Goal: Communication & Community: Answer question/provide support

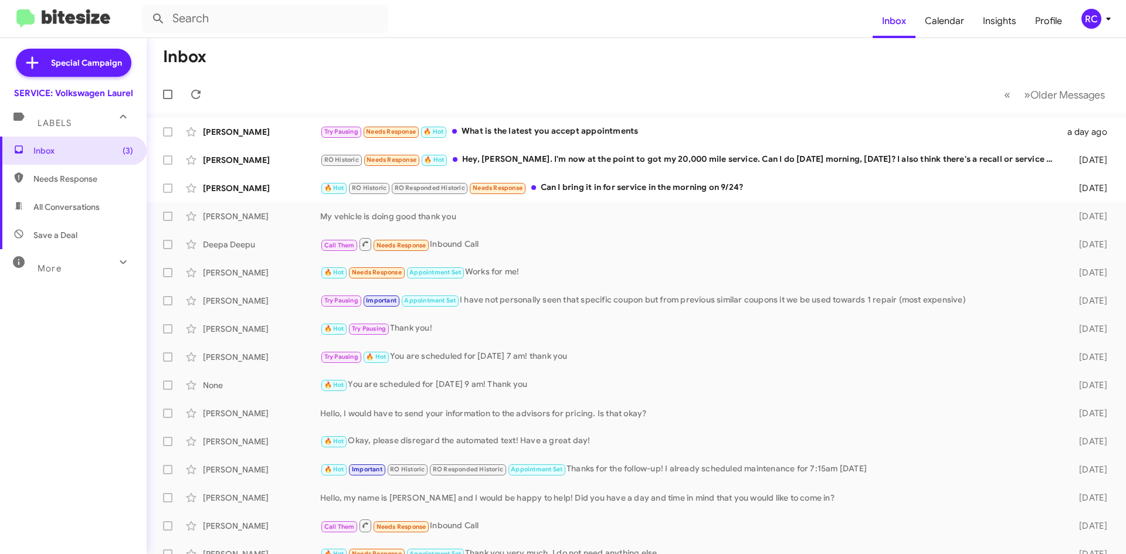
click at [579, 162] on div "RO Historic Needs Response 🔥 Hot Hey, [PERSON_NAME]. I'm now at the point to go…" at bounding box center [690, 159] width 740 height 13
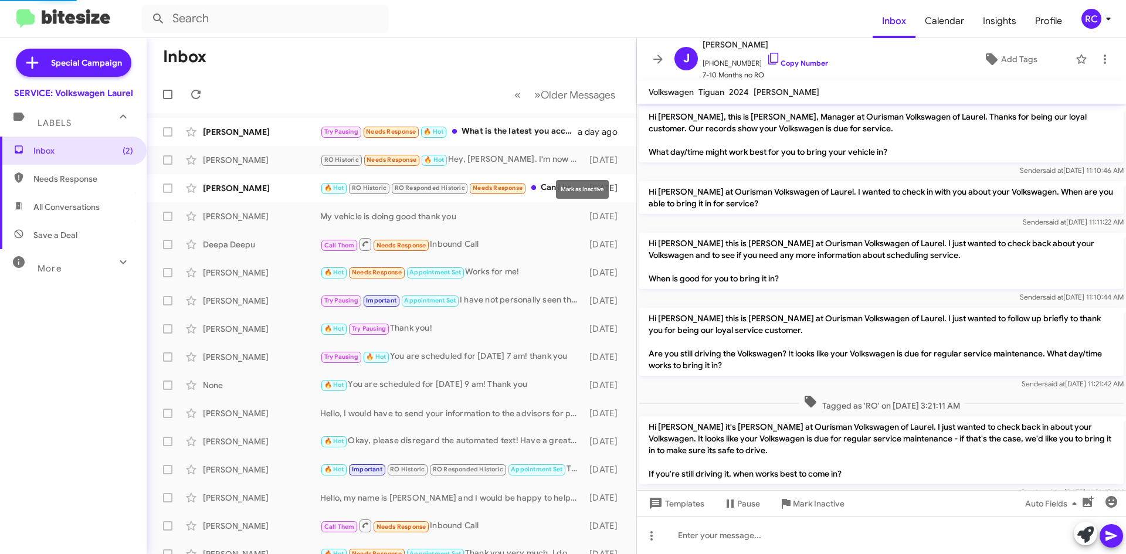
scroll to position [251, 0]
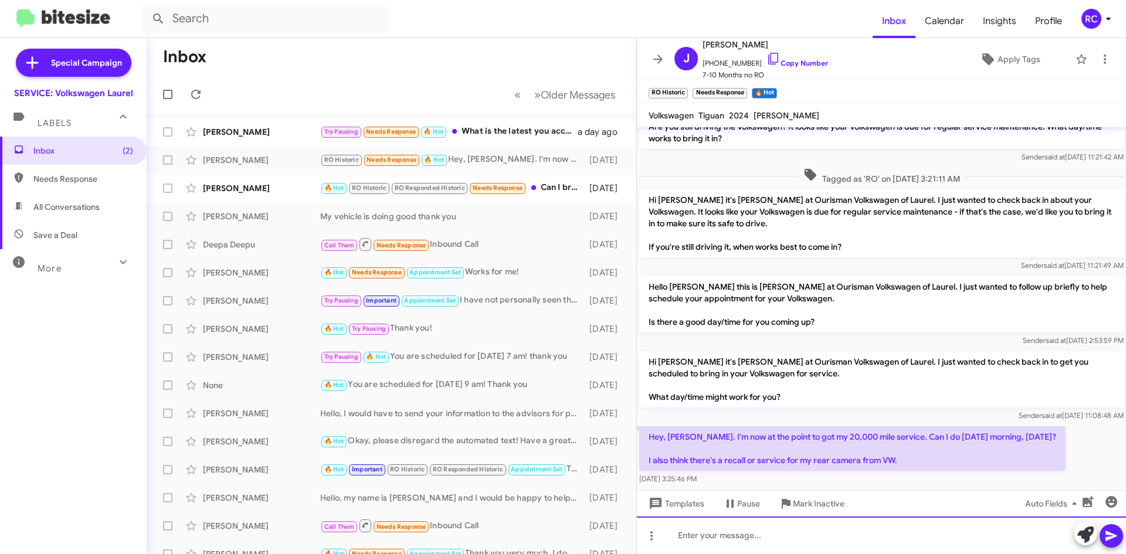
click at [709, 533] on div at bounding box center [881, 536] width 489 height 38
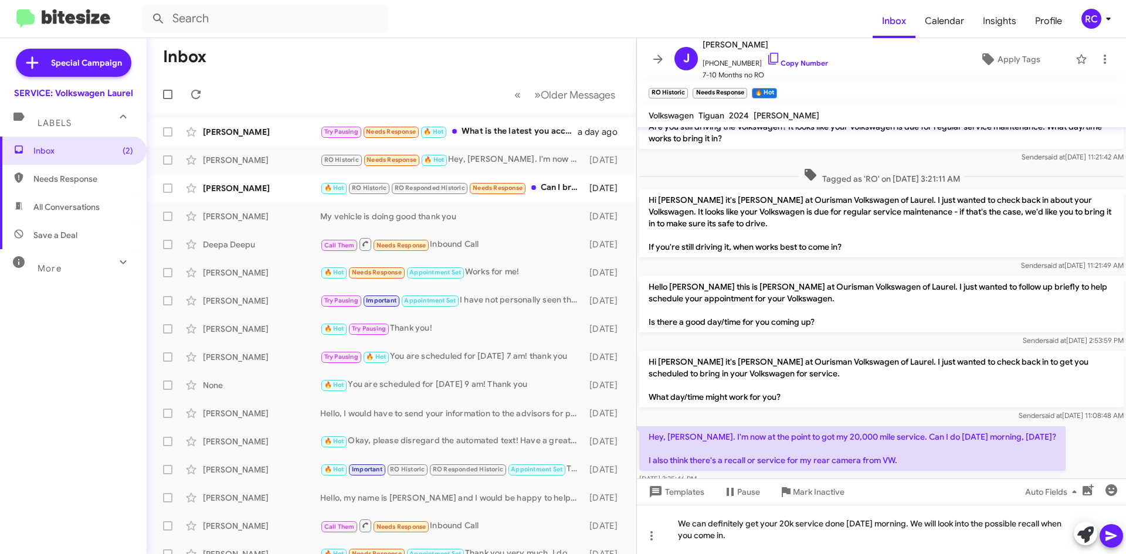
click at [1112, 544] on span at bounding box center [1112, 535] width 14 height 23
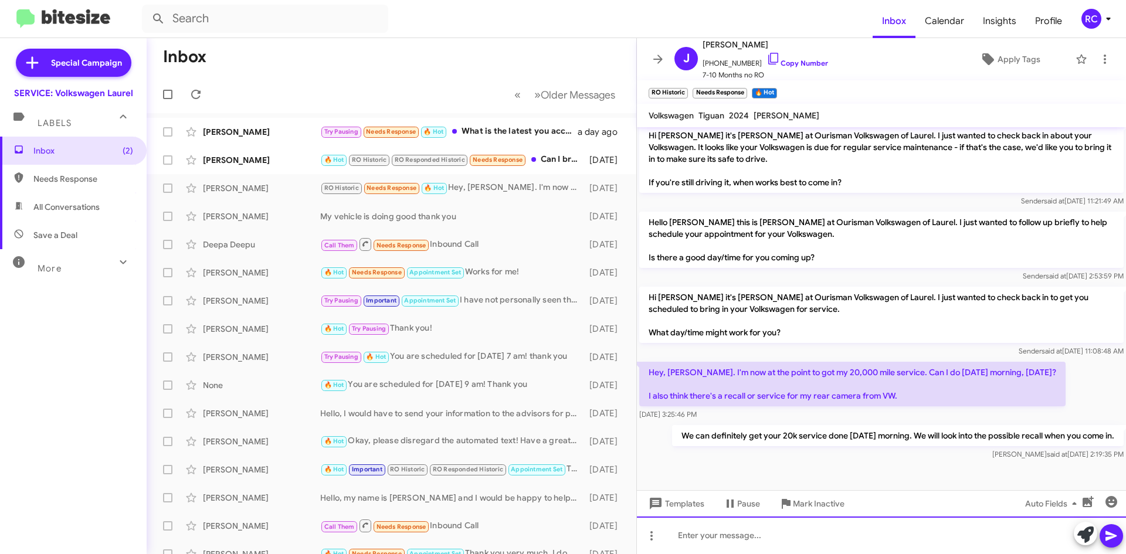
scroll to position [317, 0]
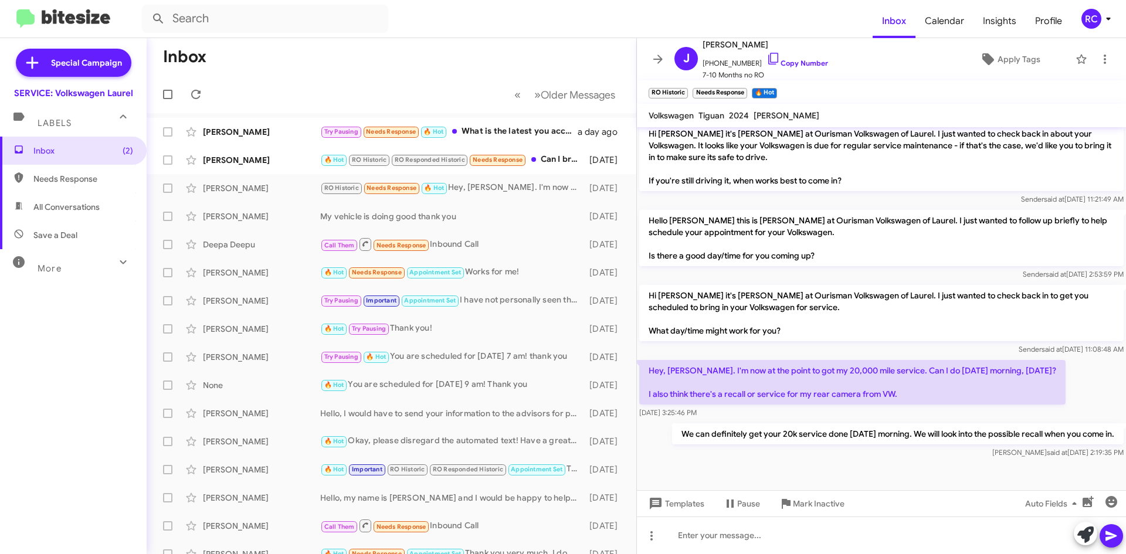
click at [550, 158] on div "🔥 Hot RO Historic RO Responded Historic Needs Response Can I bring it in for se…" at bounding box center [451, 159] width 263 height 13
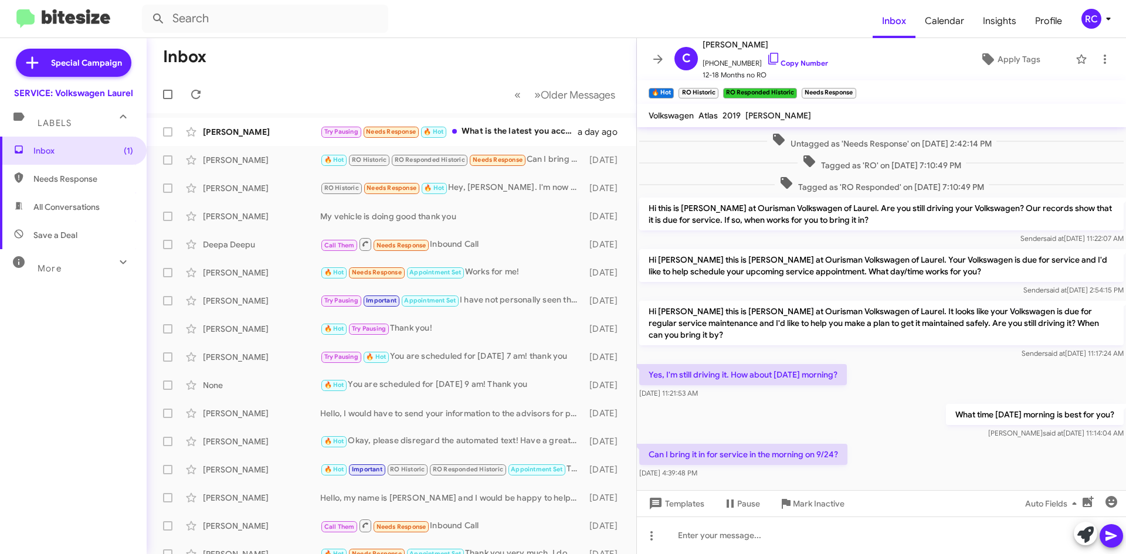
scroll to position [307, 0]
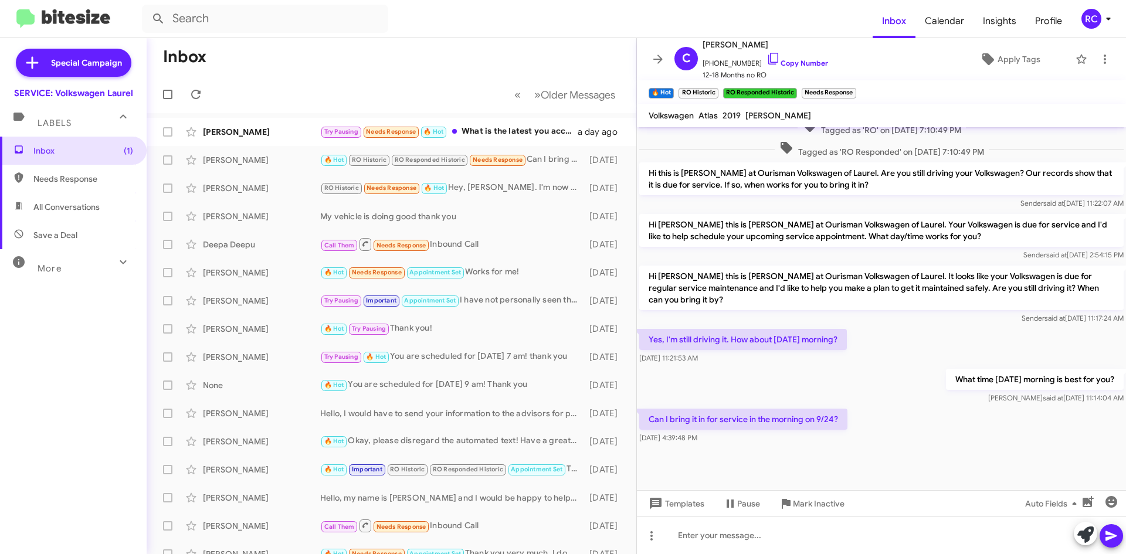
click at [491, 130] on div "Try Pausing Needs Response 🔥 Hot What is the latest you accept appointments" at bounding box center [449, 131] width 258 height 13
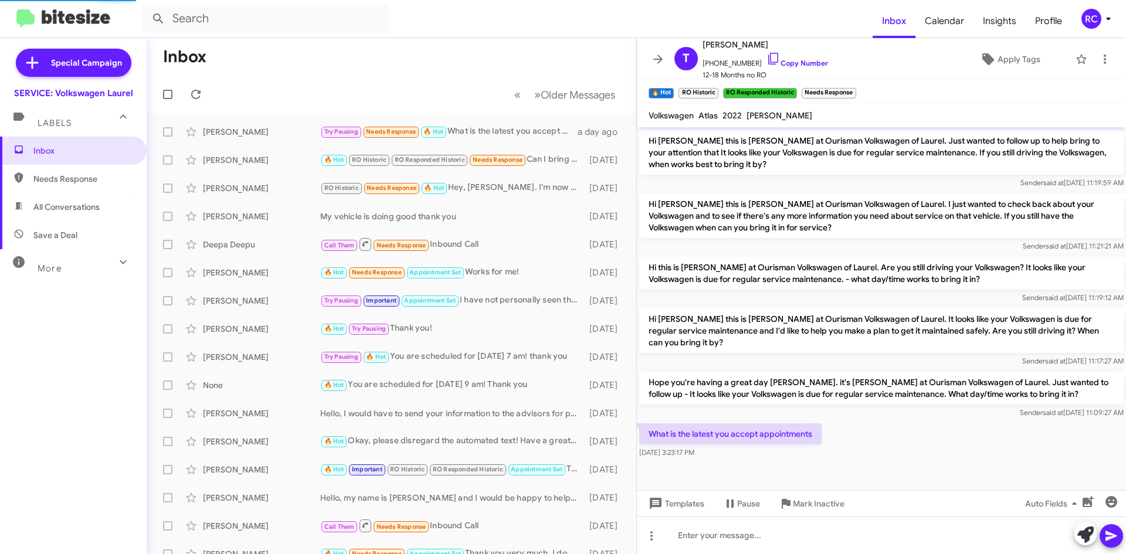
scroll to position [206, 0]
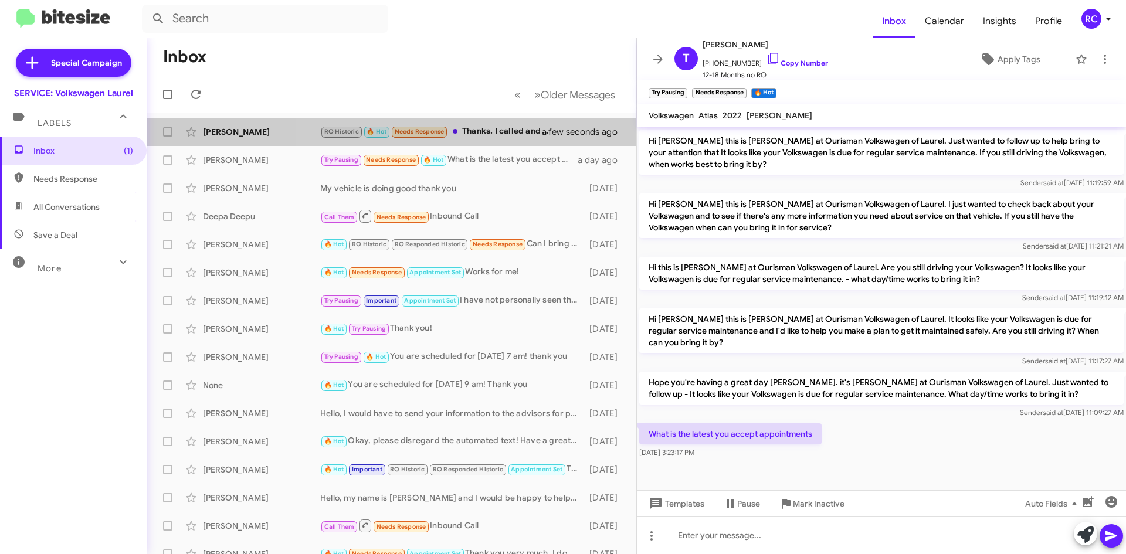
click at [492, 134] on div "RO Historic 🔥 Hot Needs Response Thanks. I called and made an appointment for 9…" at bounding box center [438, 131] width 236 height 13
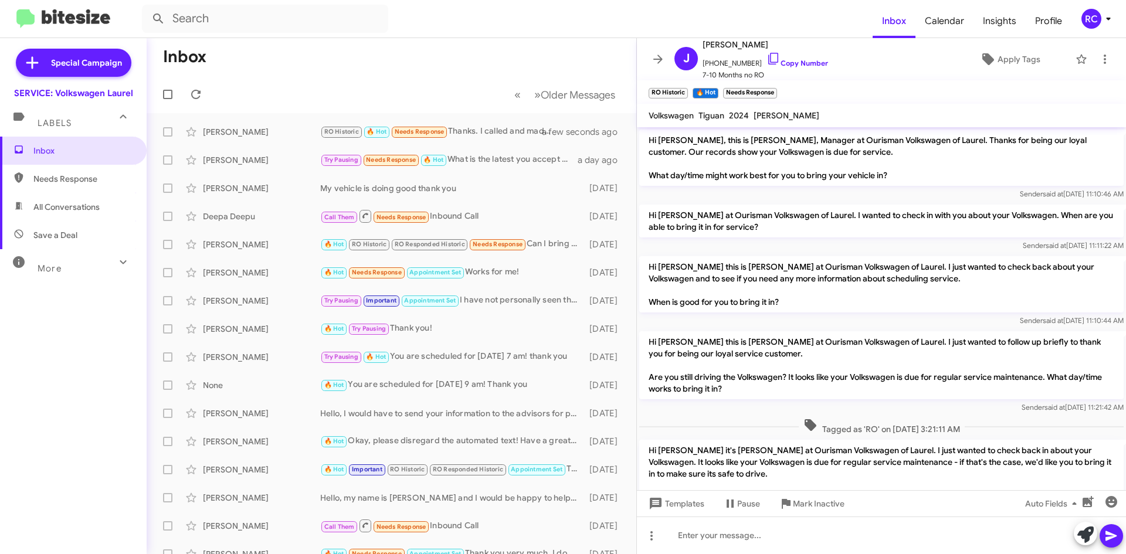
click at [489, 160] on div "Try Pausing Needs Response 🔥 Hot What is the latest you accept appointments" at bounding box center [449, 159] width 258 height 13
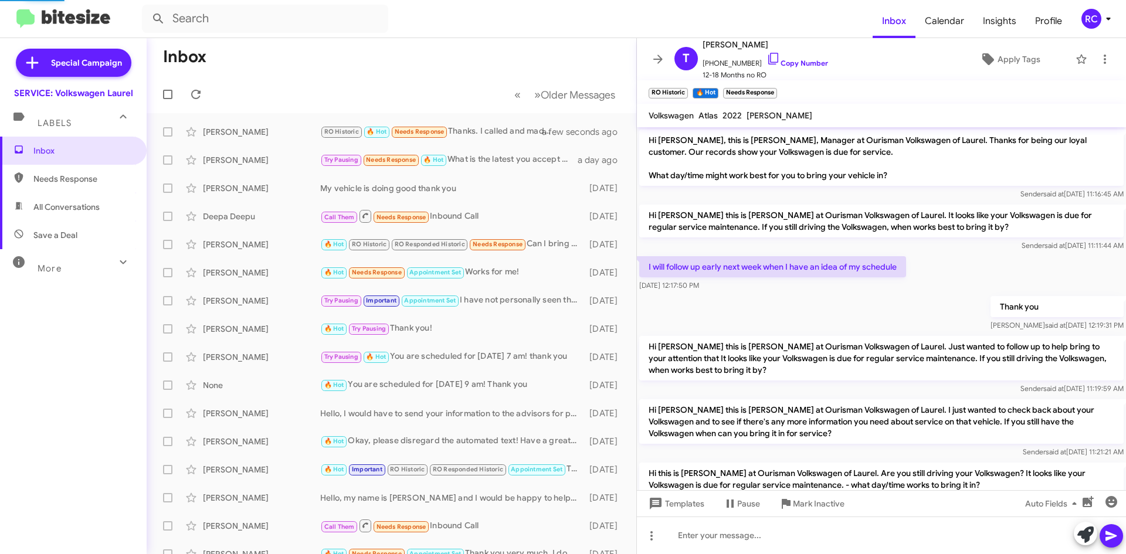
scroll to position [206, 0]
